Goal: Task Accomplishment & Management: Complete application form

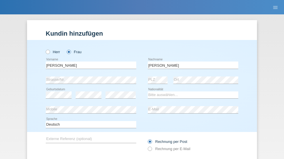
type input "Gualtiero"
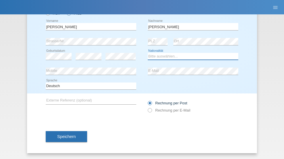
select select "DE"
select select "C"
select select "01"
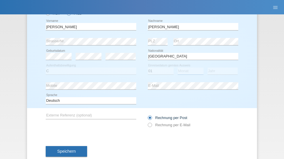
select select "08"
select select "2011"
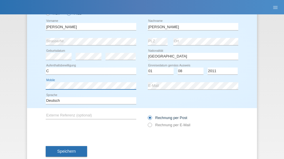
scroll to position [53, 0]
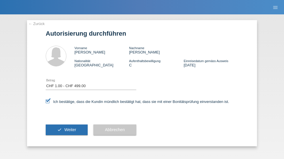
select select "1"
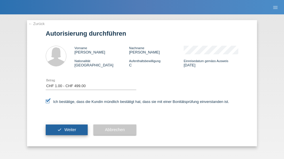
click at [67, 130] on span "Weiter" at bounding box center [70, 129] width 12 height 5
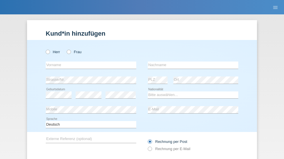
radio input "true"
click at [89, 61] on input "text" at bounding box center [91, 64] width 90 height 7
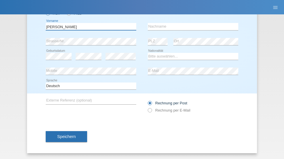
type input "Laszlo Patrik"
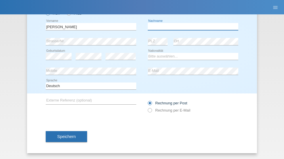
click at [191, 26] on input "text" at bounding box center [193, 26] width 90 height 7
type input "Serban"
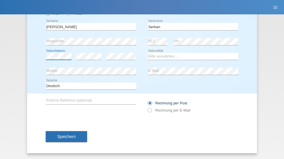
scroll to position [0, 0]
select select "MG"
select select "C"
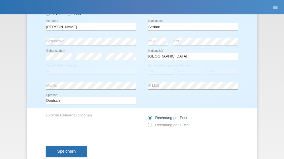
select select "22"
select select "06"
select select "2021"
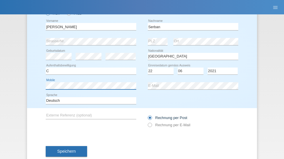
scroll to position [53, 0]
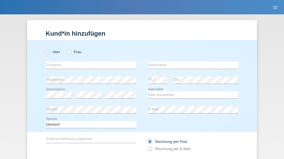
radio input "true"
click at [89, 61] on input "text" at bounding box center [91, 64] width 90 height 7
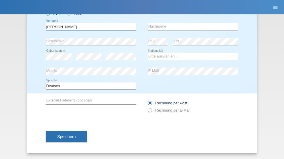
type input "[PERSON_NAME]"
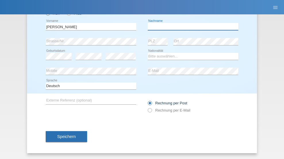
click at [191, 26] on input "text" at bounding box center [193, 26] width 90 height 7
type input "Hager"
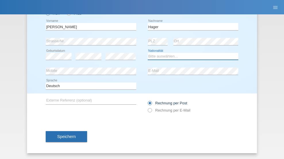
select select "CH"
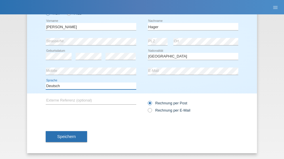
select select "en"
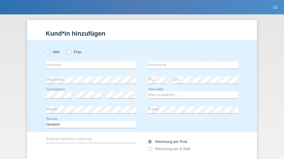
radio input "true"
click at [89, 61] on input "text" at bounding box center [91, 64] width 90 height 7
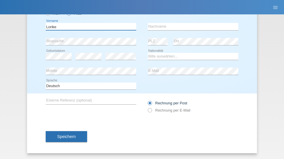
type input "Lorike"
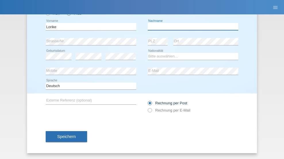
click at [191, 26] on input "text" at bounding box center [193, 26] width 90 height 7
type input "Sejdiu"
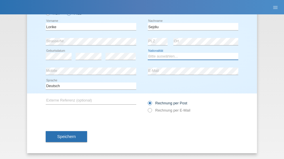
select select "CH"
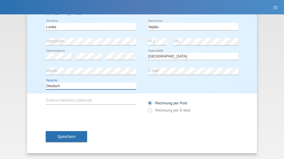
select select "en"
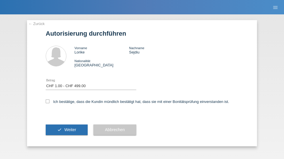
select select "1"
checkbox input "true"
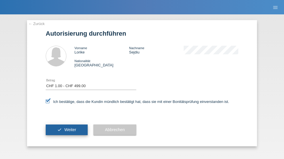
click at [67, 130] on span "Weiter" at bounding box center [70, 129] width 12 height 5
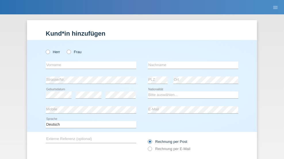
radio input "true"
click at [89, 61] on input "text" at bounding box center [91, 64] width 90 height 7
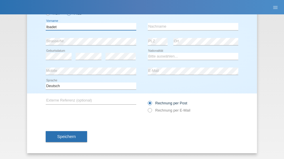
type input "Ibadet"
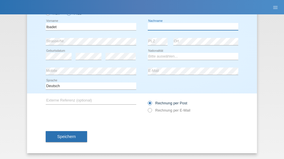
click at [191, 26] on input "text" at bounding box center [193, 26] width 90 height 7
type input "Ziberi"
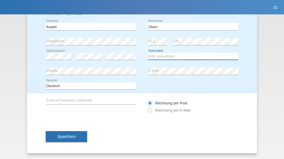
select select "CH"
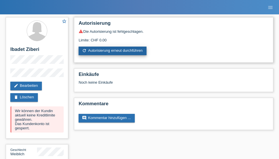
click at [113, 51] on link "refresh Autorisierung erneut durchführen" at bounding box center [113, 51] width 68 height 9
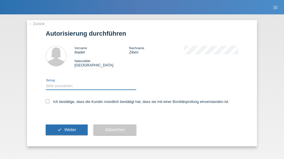
select select "1"
checkbox input "true"
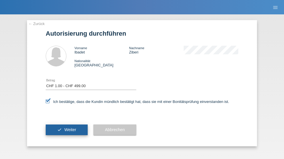
click at [67, 130] on span "Weiter" at bounding box center [70, 129] width 12 height 5
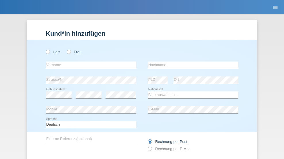
radio input "true"
click at [89, 61] on input "text" at bounding box center [91, 64] width 90 height 7
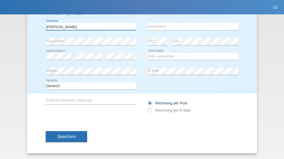
type input "[PERSON_NAME]"
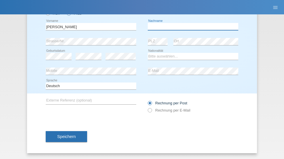
click at [191, 26] on input "text" at bounding box center [193, 26] width 90 height 7
type input "Baloh"
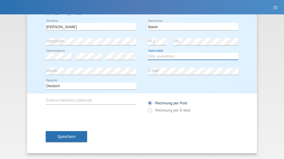
select select "UA"
select select "C"
select select "09"
select select "05"
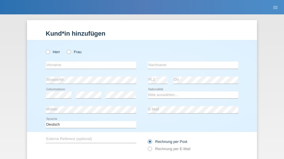
radio input "true"
click at [89, 61] on input "text" at bounding box center [91, 64] width 90 height 7
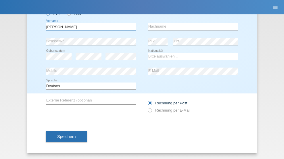
type input "[PERSON_NAME]"
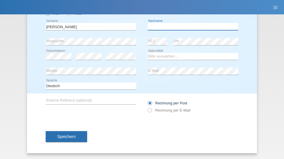
click at [191, 26] on input "text" at bounding box center [193, 26] width 90 height 7
type input "[PERSON_NAME]"
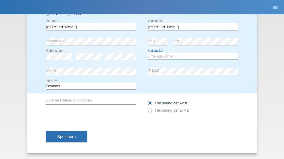
select select "ES"
select select "C"
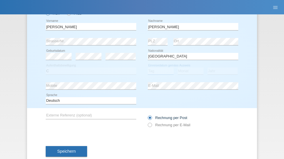
select select "21"
select select "10"
select select "2020"
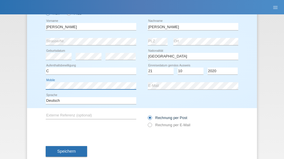
scroll to position [53, 0]
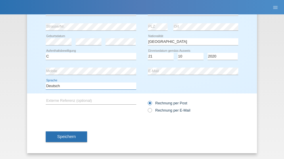
select select "en"
